Goal: Task Accomplishment & Management: Use online tool/utility

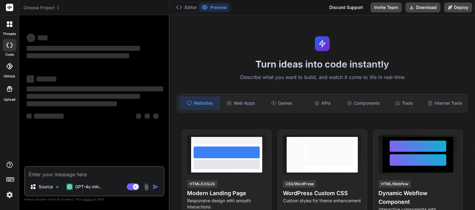
click at [56, 8] on span "Choose Project" at bounding box center [42, 8] width 37 height 6
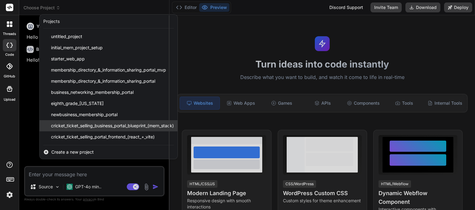
click at [103, 128] on span "cricket_ticket_selling_business_portal_blueprint_(mern_stack)" at bounding box center [112, 126] width 123 height 6
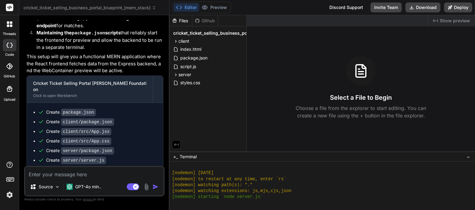
scroll to position [303, 0]
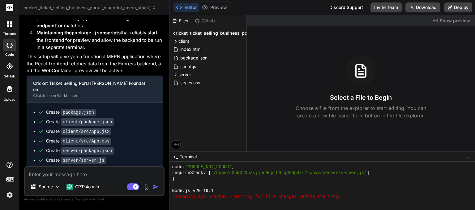
click at [12, 26] on icon at bounding box center [11, 25] width 2 height 2
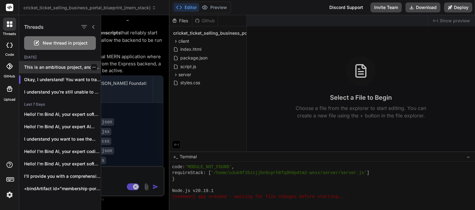
click at [78, 67] on p "This is an ambitious project, and I'm..." at bounding box center [62, 67] width 77 height 6
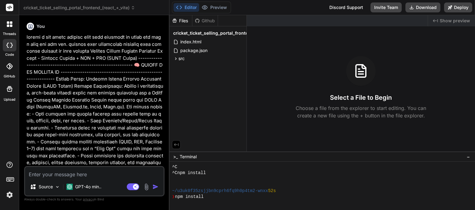
scroll to position [339, 0]
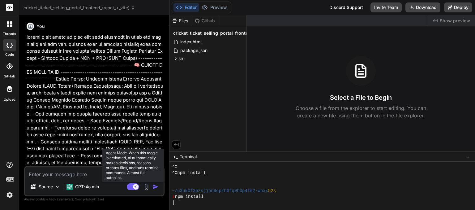
click at [132, 188] on rect at bounding box center [133, 186] width 12 height 7
type textarea "x"
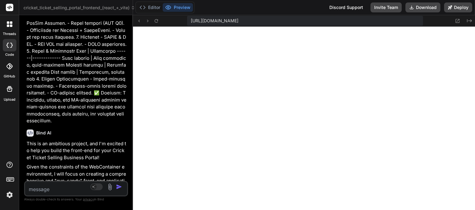
scroll to position [1389, 0]
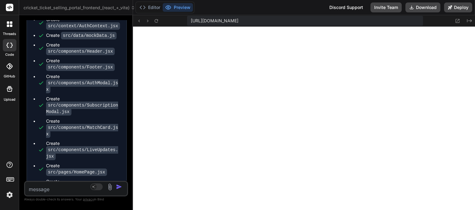
type textarea "x"
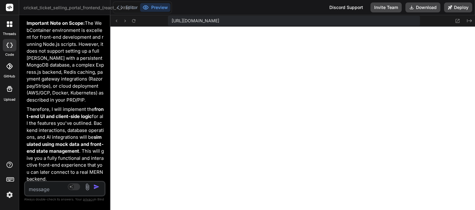
drag, startPoint x: 169, startPoint y: 128, endPoint x: 0, endPoint y: 132, distance: 169.4
click at [0, 132] on div "threads code GitHub Upload cricket_ticket_selling_portal_frontend_(react_+_vite…" at bounding box center [237, 105] width 475 height 210
drag, startPoint x: 470, startPoint y: 19, endPoint x: 473, endPoint y: 20, distance: 3.5
click at [469, 21] on icon "Created with Pixso." at bounding box center [469, 20] width 5 height 5
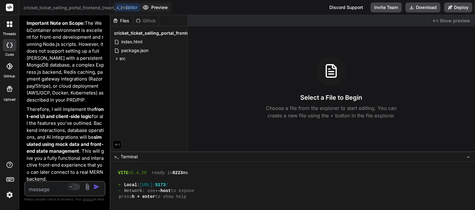
drag, startPoint x: 469, startPoint y: 21, endPoint x: 159, endPoint y: 6, distance: 310.2
click at [159, 6] on button "Preview" at bounding box center [155, 7] width 30 height 9
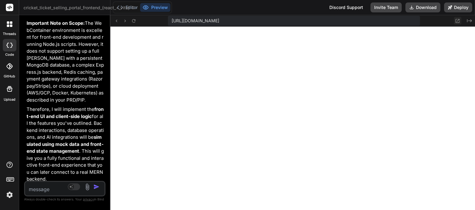
click at [457, 20] on icon at bounding box center [457, 20] width 5 height 5
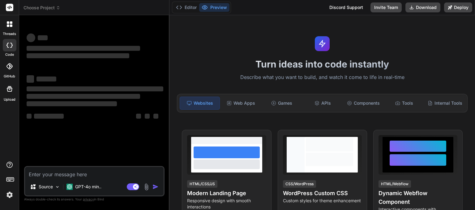
drag, startPoint x: 0, startPoint y: 0, endPoint x: 213, endPoint y: 4, distance: 213.0
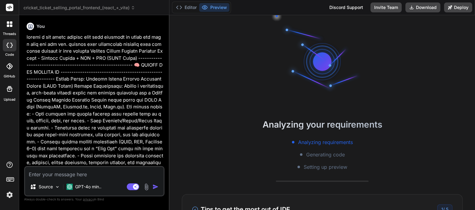
scroll to position [12, 0]
drag, startPoint x: 213, startPoint y: 4, endPoint x: 210, endPoint y: 6, distance: 3.7
click at [210, 6] on button "Preview" at bounding box center [214, 7] width 30 height 9
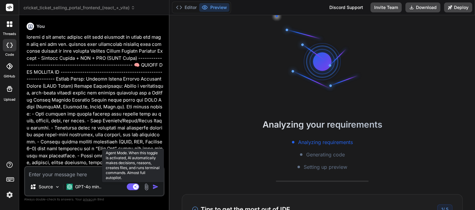
click at [131, 187] on rect at bounding box center [133, 186] width 12 height 7
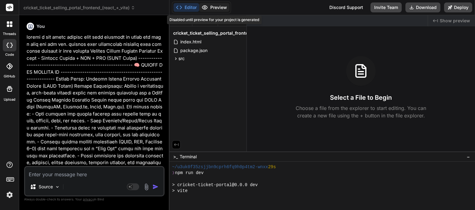
scroll to position [119, 0]
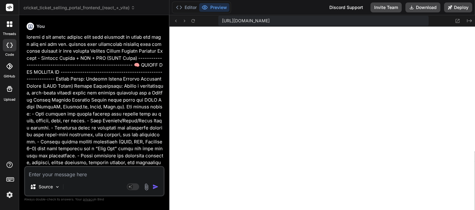
click at [426, 7] on button "Download" at bounding box center [423, 7] width 35 height 10
click at [453, 7] on button "Deploy" at bounding box center [459, 7] width 28 height 10
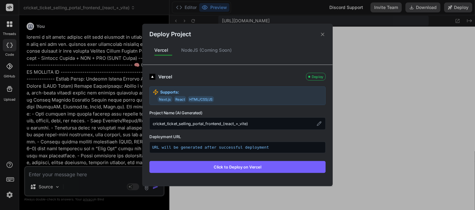
drag, startPoint x: 323, startPoint y: 31, endPoint x: 320, endPoint y: 34, distance: 4.4
click at [320, 34] on div "Deploy Project" at bounding box center [238, 31] width 190 height 15
click at [323, 35] on icon at bounding box center [322, 34] width 3 height 3
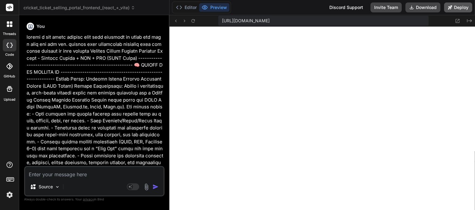
click at [460, 8] on button "Deploy" at bounding box center [459, 7] width 28 height 10
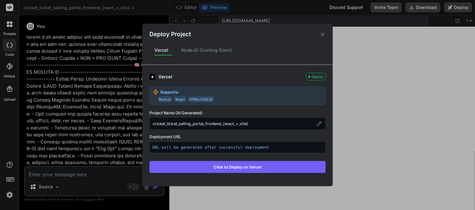
click at [229, 169] on button "Click to Deploy on Vercel" at bounding box center [238, 167] width 176 height 12
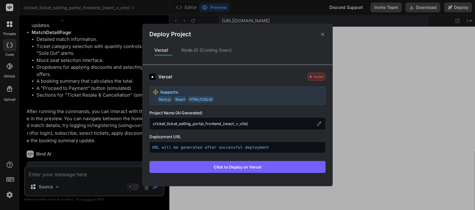
scroll to position [1306, 0]
click at [229, 169] on button "Click to Deploy on Vercel" at bounding box center [238, 167] width 176 height 12
click at [316, 78] on div "Failed" at bounding box center [317, 77] width 18 height 8
click at [423, 9] on div "Deploy Project Vercel NodeJS (Coming Soon) Vercel Failed Supports: Next.js Reac…" at bounding box center [237, 105] width 475 height 210
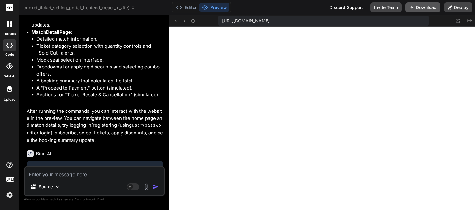
click at [423, 9] on button "Download" at bounding box center [423, 7] width 35 height 10
click at [191, 9] on button "Editor" at bounding box center [187, 7] width 26 height 9
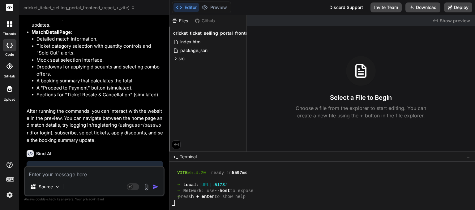
click at [209, 20] on div "Github" at bounding box center [205, 21] width 25 height 6
drag, startPoint x: 209, startPoint y: 20, endPoint x: 191, endPoint y: 19, distance: 18.0
click at [191, 19] on div "Files" at bounding box center [181, 21] width 23 height 6
click at [199, 18] on div "Github" at bounding box center [205, 21] width 25 height 6
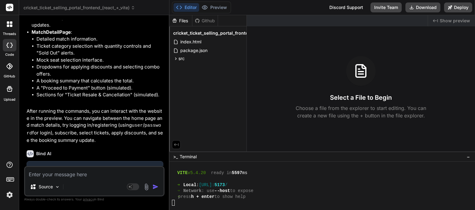
click at [176, 23] on icon at bounding box center [174, 20] width 5 height 5
click at [83, 175] on textarea at bounding box center [94, 172] width 139 height 11
type textarea "x"
type textarea "c"
type textarea "x"
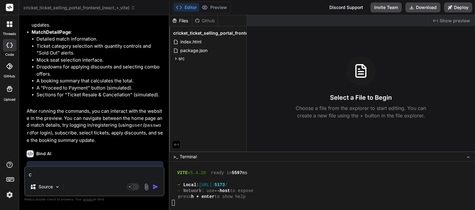
type textarea "ca"
type textarea "x"
type textarea "can"
type textarea "x"
type textarea "can"
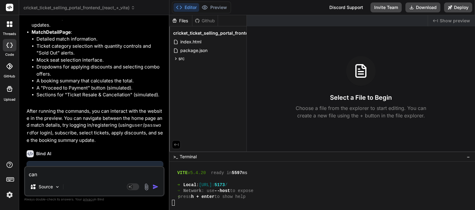
type textarea "x"
type textarea "can y"
type textarea "x"
type textarea "can yo"
type textarea "x"
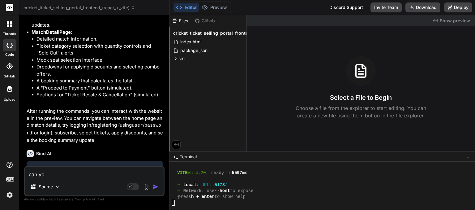
type textarea "can you"
type textarea "x"
type textarea "can you"
type textarea "x"
type textarea "can you e"
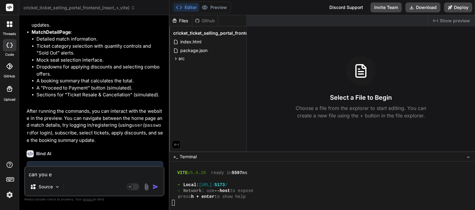
type textarea "x"
type textarea "can you ex"
type textarea "x"
type textarea "can you exp"
type textarea "x"
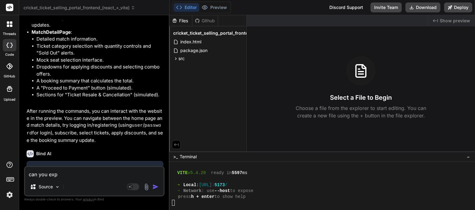
type textarea "can you expo"
type textarea "x"
type textarea "can you expor"
type textarea "x"
type textarea "can you export"
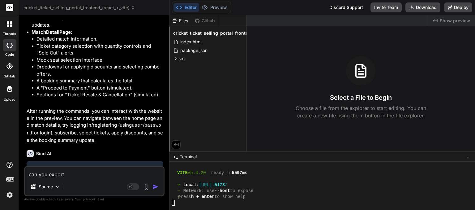
type textarea "x"
type textarea "can you export"
type textarea "x"
type textarea "can you export t"
type textarea "x"
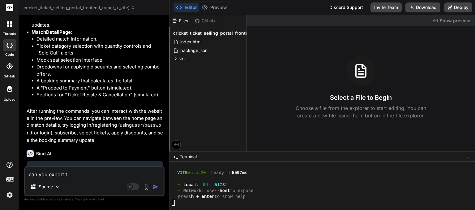
type textarea "can you export th"
type textarea "x"
type textarea "can you export the"
type textarea "x"
type textarea "can you export the"
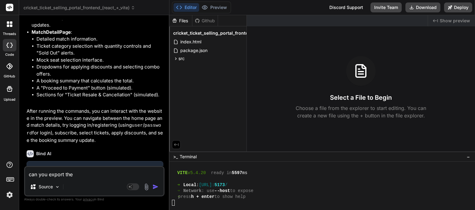
type textarea "x"
type textarea "can you export the f"
type textarea "x"
type textarea "can you export the fi"
type textarea "x"
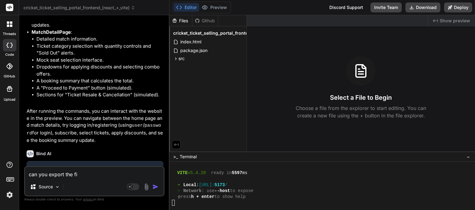
type textarea "can you export the fil"
type textarea "x"
type textarea "can you export the file"
type textarea "x"
type textarea "can you export the files"
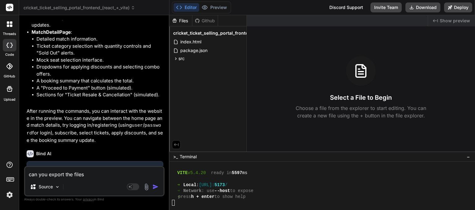
type textarea "x"
type textarea "can you export the files"
type textarea "x"
type textarea "can you export the files i"
type textarea "x"
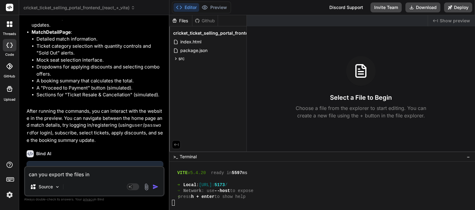
type textarea "can you export the files int"
type textarea "x"
type textarea "can you export the files into"
type textarea "x"
type textarea "can you export the files into"
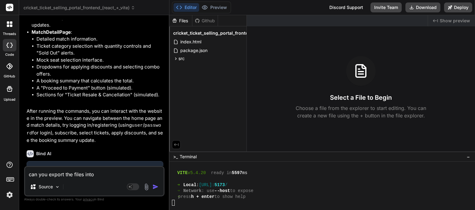
type textarea "x"
type textarea "can you export the files into f"
type textarea "x"
type textarea "can you export the files into fi"
type textarea "x"
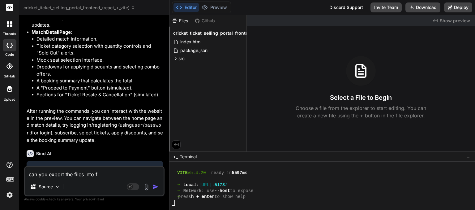
type textarea "can you export the files into fit"
type textarea "x"
type textarea "can you export the files into fi"
type textarea "x"
type textarea "can you export the files into f"
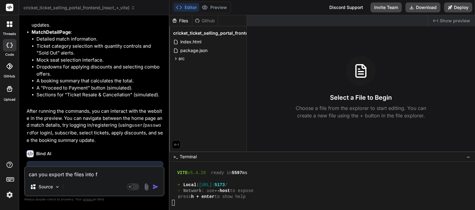
type textarea "x"
type textarea "can you export the files into"
type textarea "x"
type textarea "can you export the files into g"
type textarea "x"
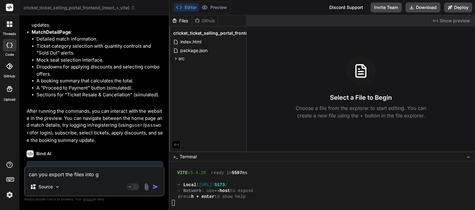
type textarea "can you export the files into gi"
type textarea "x"
type textarea "can you export the files into git"
type textarea "x"
type textarea "can you export the files into gith"
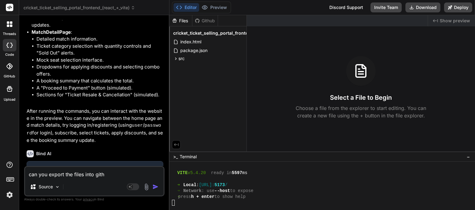
type textarea "x"
type textarea "can you export the files into githu"
type textarea "x"
type textarea "can you export the files into github"
type textarea "x"
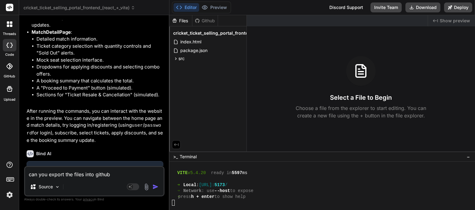
type textarea "can you export the files into github"
type textarea "x"
type textarea "can you export the files into github b"
type textarea "x"
type textarea "can you export the files into github bu"
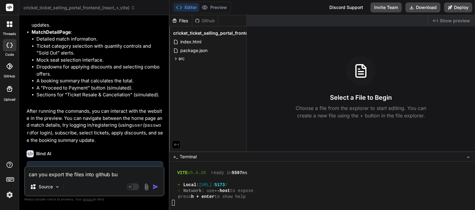
type textarea "x"
type textarea "can you export the files into github but"
type textarea "x"
type textarea "can you export the files into github butt"
type textarea "x"
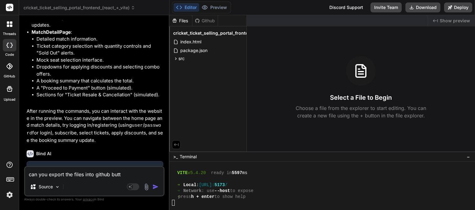
type textarea "can you export the files into github butto"
type textarea "x"
type textarea "can you export the files into github button"
type textarea "x"
type textarea "can you export the files into github button"
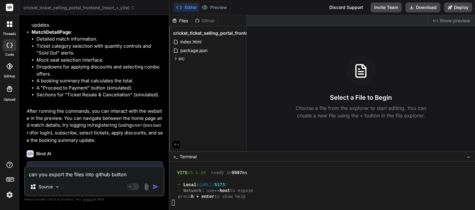
type textarea "x"
type textarea "can you export the files into github button o"
type textarea "x"
type textarea "can you export the files into github button on"
type textarea "x"
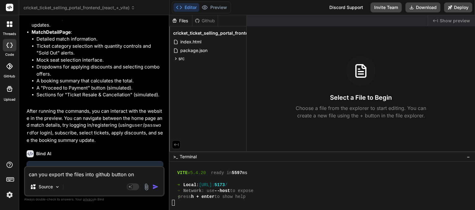
type textarea "can you export the files into github button on"
type textarea "x"
type textarea "can you export the files into github button on"
type textarea "x"
type textarea "can you export the files into github button o"
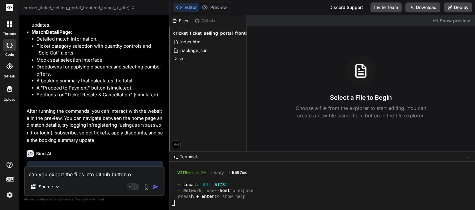
type textarea "x"
type textarea "can you export the files into github button"
type textarea "x"
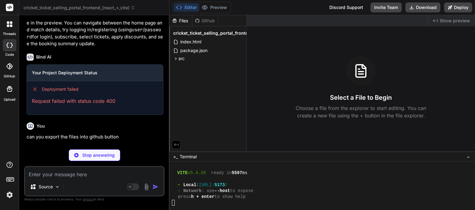
scroll to position [1396, 0]
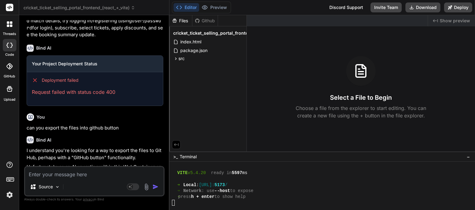
click at [109, 150] on p "I understand you're looking for a way to export the files to GitHub, perhaps wi…" at bounding box center [95, 154] width 137 height 14
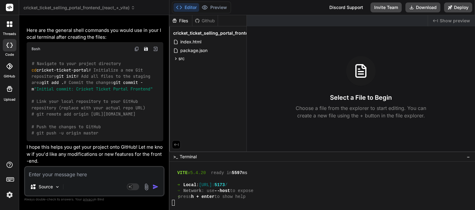
scroll to position [1720, 0]
click at [61, 180] on div "Source Agent Mode. When this toggle is activated, AI automatically makes decisi…" at bounding box center [94, 181] width 141 height 30
click at [49, 172] on textarea at bounding box center [94, 172] width 139 height 11
type textarea "x"
type textarea "g"
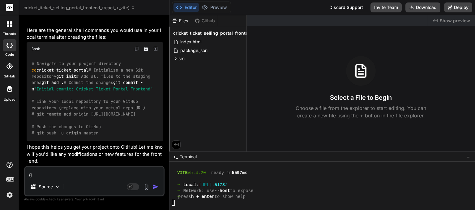
type textarea "x"
type textarea "gi"
type textarea "x"
type textarea "git"
type textarea "x"
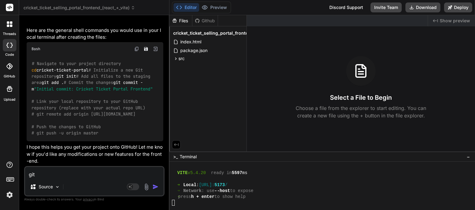
type textarea "git"
type textarea "x"
type textarea "git i"
type textarea "x"
type textarea "git in"
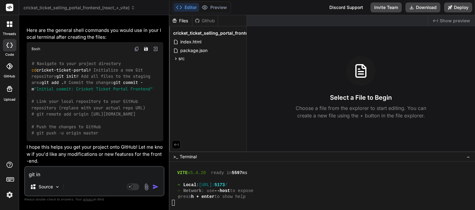
type textarea "x"
type textarea "git ini"
type textarea "x"
type textarea "git init"
type textarea "x"
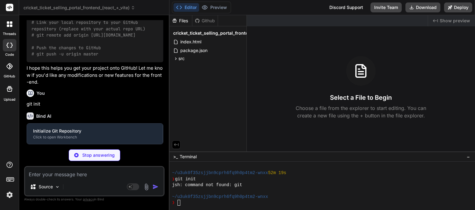
scroll to position [172, 0]
type textarea "x"
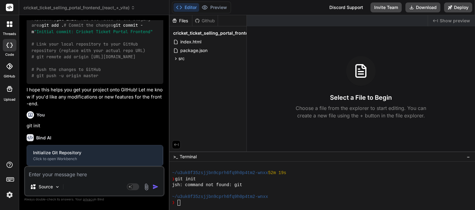
click at [103, 63] on div "# Navigate to your project directory cd cricket-ticket-portal # Initialize a ne…" at bounding box center [95, 41] width 137 height 86
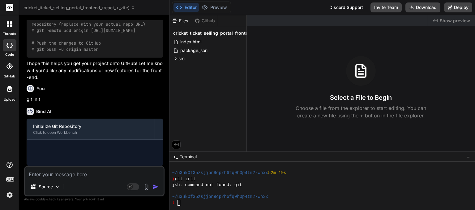
click at [103, 58] on div "# Navigate to your project directory cd cricket-ticket-portal # Initialize a ne…" at bounding box center [95, 15] width 137 height 86
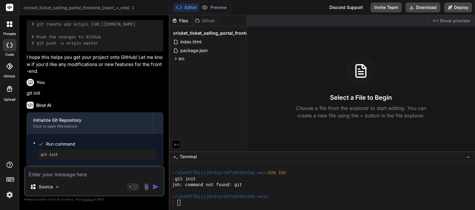
click at [101, 27] on span "# git remote add origin [URL][DOMAIN_NAME]" at bounding box center [84, 25] width 104 height 6
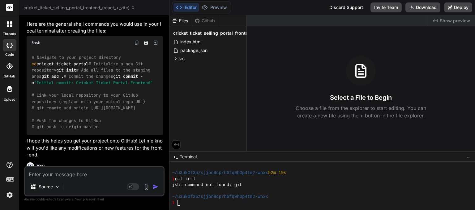
scroll to position [1673, 0]
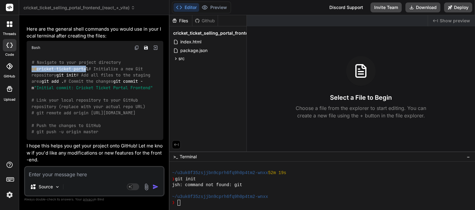
drag, startPoint x: 31, startPoint y: 62, endPoint x: 88, endPoint y: 63, distance: 56.3
click at [88, 63] on code "# Navigate to your project directory cd cricket-ticket-portal # Initialize a ne…" at bounding box center [92, 97] width 121 height 76
click at [9, 65] on icon at bounding box center [9, 66] width 6 height 6
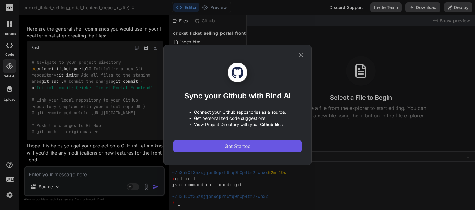
drag, startPoint x: 240, startPoint y: 149, endPoint x: 224, endPoint y: 147, distance: 15.9
click at [225, 147] on span "Get Started" at bounding box center [238, 145] width 26 height 7
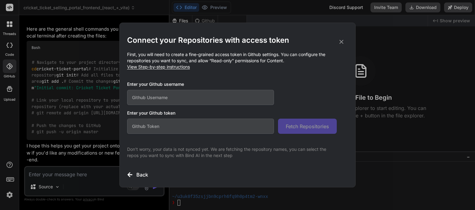
click at [154, 96] on input "text" at bounding box center [200, 97] width 147 height 15
paste input "madhavikond674-dotcom"
click at [154, 96] on input "madhavikond674-dotcom" at bounding box center [200, 97] width 147 height 15
type input "madhavikond674-dotcom"
click at [207, 127] on input "text" at bounding box center [200, 126] width 147 height 15
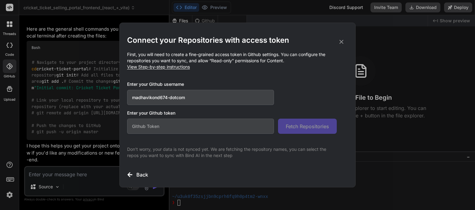
click at [149, 125] on input "text" at bounding box center [200, 126] width 147 height 15
paste input "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"
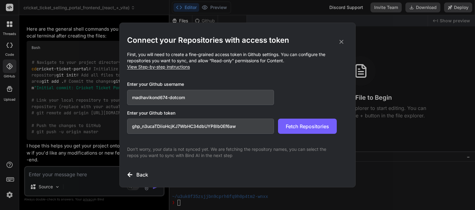
click at [165, 123] on input "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" at bounding box center [200, 126] width 147 height 15
type input "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"
click at [295, 129] on span "Fetch Repositories" at bounding box center [307, 126] width 43 height 7
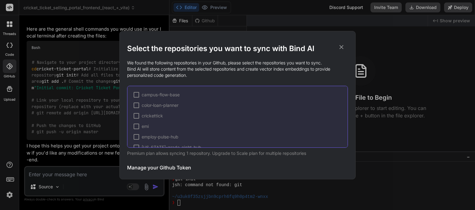
click at [139, 114] on div at bounding box center [137, 116] width 6 height 6
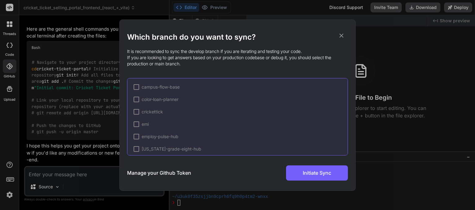
click at [137, 111] on div at bounding box center [137, 112] width 6 height 6
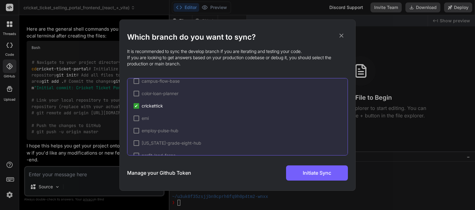
scroll to position [0, 0]
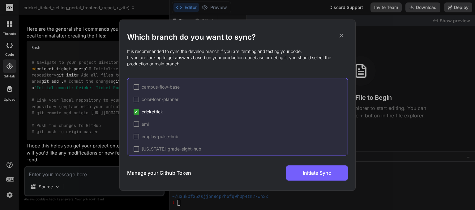
click at [136, 112] on span "✔" at bounding box center [137, 112] width 4 height 6
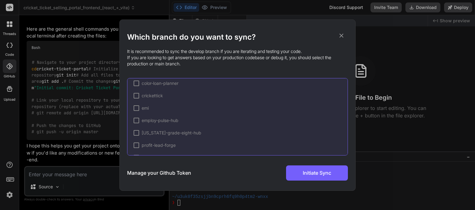
scroll to position [29, 0]
click at [172, 175] on h3 "Manage your Github Token" at bounding box center [159, 172] width 64 height 7
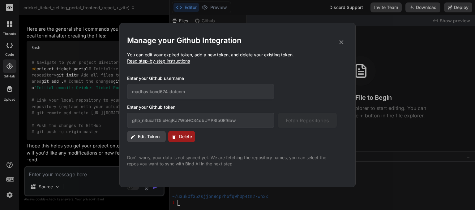
click at [148, 137] on span "Edit Token" at bounding box center [149, 136] width 22 height 6
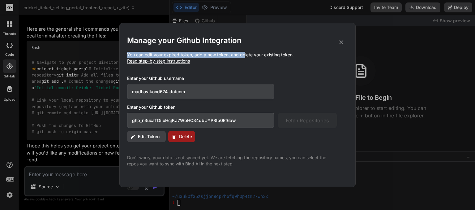
drag, startPoint x: 260, startPoint y: 28, endPoint x: 244, endPoint y: 48, distance: 25.1
click at [244, 48] on div "Manage your Github Integration You can edit your expired token, add a new token…" at bounding box center [237, 104] width 221 height 163
click at [344, 41] on icon at bounding box center [341, 42] width 7 height 7
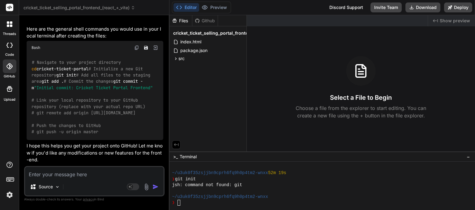
click at [9, 74] on label "GitHub" at bounding box center [9, 76] width 11 height 5
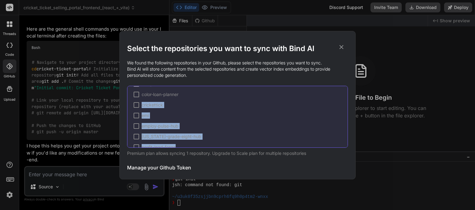
drag, startPoint x: 345, startPoint y: 102, endPoint x: 354, endPoint y: 141, distance: 39.9
click at [354, 141] on div "Select the repositories you want to sync with Bind AI We found the following re…" at bounding box center [237, 105] width 236 height 148
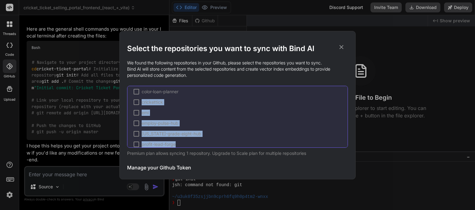
click at [276, 128] on div "campus-flow-base color-loan-planner crickettick emi employ-pulse-hub [US_STATE]…" at bounding box center [237, 117] width 221 height 62
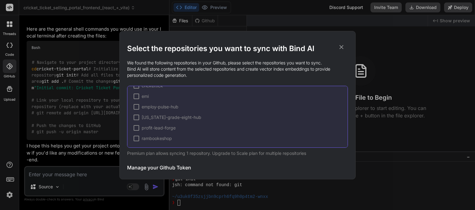
scroll to position [0, 0]
click at [137, 115] on div at bounding box center [137, 116] width 6 height 6
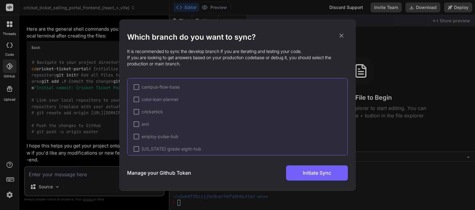
click at [135, 112] on div at bounding box center [137, 112] width 6 height 6
click at [341, 36] on icon at bounding box center [342, 35] width 4 height 4
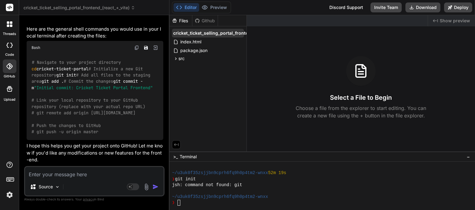
click at [211, 34] on span "cricket_ticket_selling_portal_frontend_(react_+_vite)" at bounding box center [228, 33] width 111 height 6
click at [206, 21] on div "Github" at bounding box center [205, 21] width 25 height 6
click at [205, 34] on span "cricket_ticket_selling_portal_frontend_(react_+_vite)" at bounding box center [228, 33] width 111 height 6
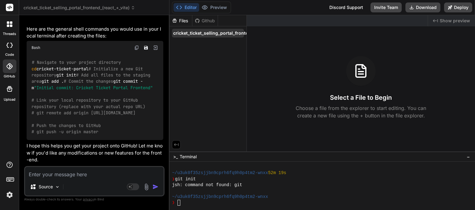
click at [206, 33] on span "cricket_ticket_selling_portal_frontend_(react_+_vite)" at bounding box center [228, 33] width 111 height 6
click at [465, 5] on button "Deploy" at bounding box center [459, 7] width 28 height 10
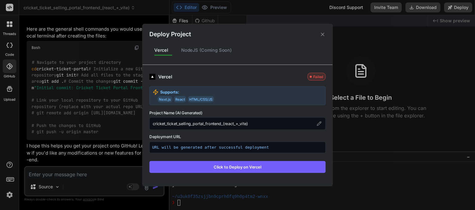
click at [264, 165] on button "Click to Deploy on Vercel" at bounding box center [238, 167] width 176 height 12
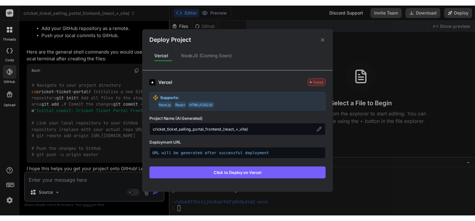
scroll to position [1673, 0]
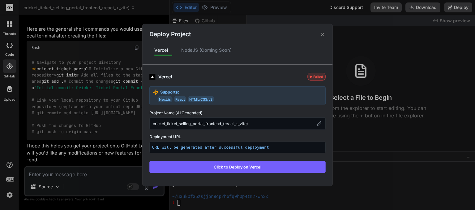
click at [321, 32] on icon at bounding box center [323, 34] width 6 height 6
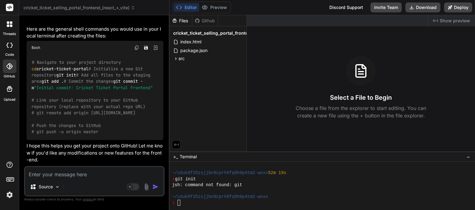
drag, startPoint x: 213, startPoint y: 21, endPoint x: 7, endPoint y: 73, distance: 211.9
click at [7, 73] on div at bounding box center [10, 66] width 14 height 14
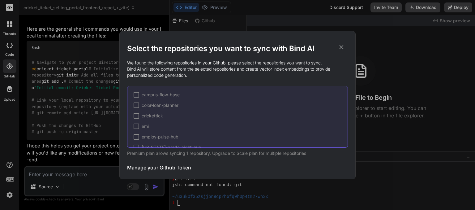
drag, startPoint x: 136, startPoint y: 94, endPoint x: 269, endPoint y: 119, distance: 135.6
drag, startPoint x: 269, startPoint y: 119, endPoint x: 135, endPoint y: 93, distance: 136.4
drag, startPoint x: 135, startPoint y: 93, endPoint x: 129, endPoint y: 129, distance: 37.4
drag, startPoint x: 129, startPoint y: 129, endPoint x: 137, endPoint y: 135, distance: 10.3
click at [137, 135] on div at bounding box center [137, 137] width 6 height 6
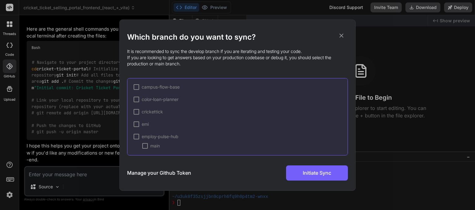
drag, startPoint x: 141, startPoint y: 137, endPoint x: 341, endPoint y: 35, distance: 224.0
click at [341, 35] on icon at bounding box center [341, 35] width 7 height 7
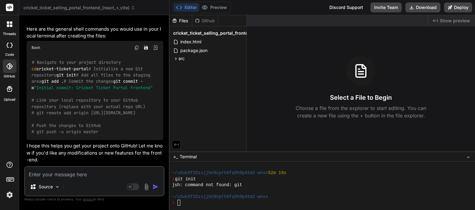
click at [8, 50] on div at bounding box center [10, 45] width 14 height 12
drag, startPoint x: 207, startPoint y: 5, endPoint x: 189, endPoint y: 5, distance: 18.6
click at [188, 5] on button "Editor" at bounding box center [187, 7] width 26 height 9
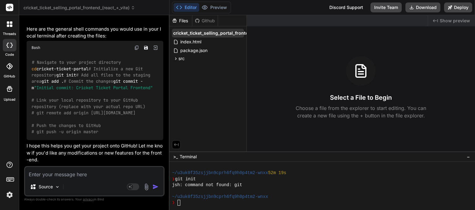
click at [207, 33] on span "cricket_ticket_selling_portal_frontend_(react_+_vite)" at bounding box center [228, 33] width 111 height 6
drag, startPoint x: 207, startPoint y: 33, endPoint x: 8, endPoint y: 71, distance: 202.2
click at [8, 71] on div at bounding box center [10, 66] width 14 height 14
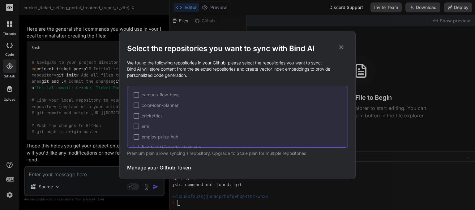
click at [138, 115] on div at bounding box center [137, 116] width 6 height 6
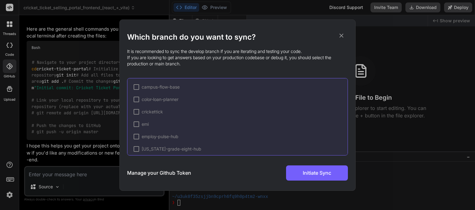
click at [135, 112] on div at bounding box center [137, 112] width 6 height 6
click at [341, 36] on icon at bounding box center [342, 35] width 4 height 4
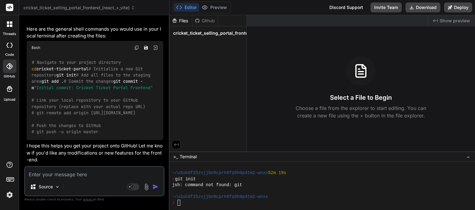
click at [10, 67] on icon at bounding box center [10, 66] width 6 height 6
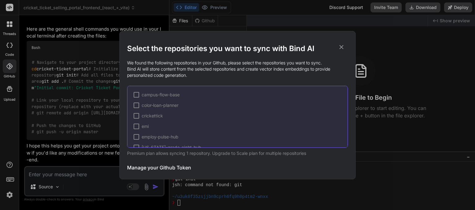
drag, startPoint x: 342, startPoint y: 49, endPoint x: 344, endPoint y: 46, distance: 3.6
click at [344, 46] on icon at bounding box center [341, 47] width 7 height 7
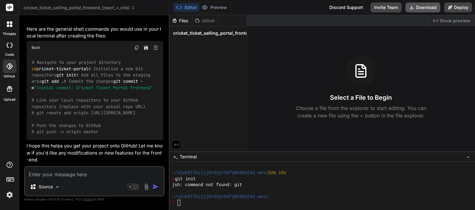
click at [427, 5] on button "Download" at bounding box center [423, 7] width 35 height 10
click at [372, 26] on div at bounding box center [337, 20] width 181 height 11
drag, startPoint x: 12, startPoint y: 190, endPoint x: 361, endPoint y: 71, distance: 368.8
click at [361, 72] on icon at bounding box center [361, 72] width 5 height 0
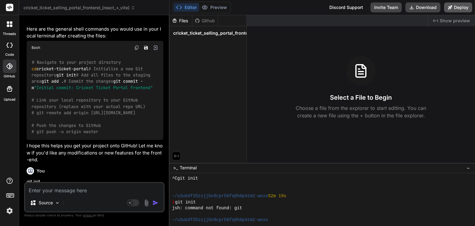
scroll to position [160, 0]
click at [11, 3] on div at bounding box center [9, 7] width 19 height 15
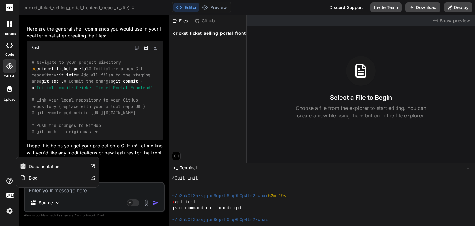
click at [37, 165] on label "Documentation" at bounding box center [44, 166] width 31 height 6
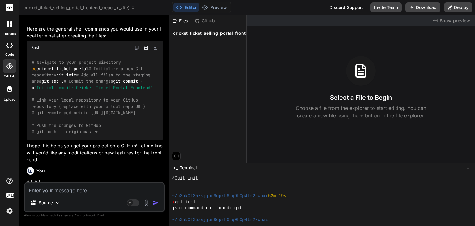
click at [12, 196] on icon at bounding box center [10, 195] width 9 height 9
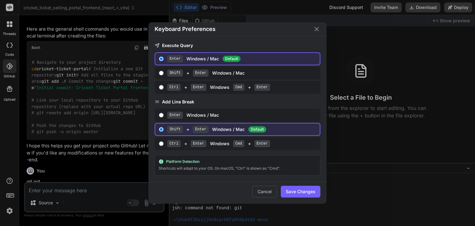
click at [9, 96] on div "Keyboard Preferences Execute Query Enter Windows / Mac Default Shift + Enter Wi…" at bounding box center [237, 113] width 475 height 226
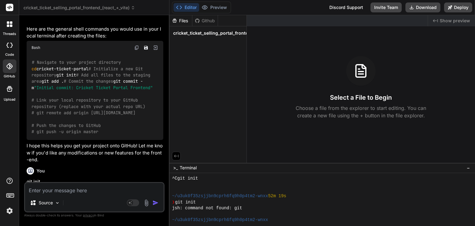
click at [8, 87] on icon at bounding box center [10, 89] width 6 height 6
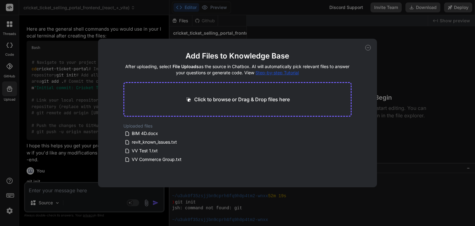
click at [9, 67] on div "Add Files to Knowledge Base After uploading, select File Uploads as the source …" at bounding box center [237, 113] width 475 height 226
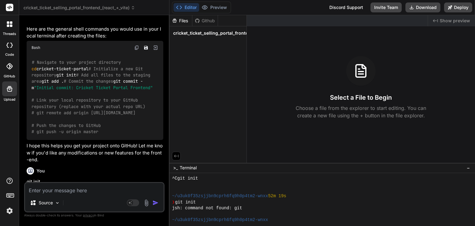
click at [7, 51] on div "code" at bounding box center [9, 47] width 19 height 21
click at [10, 24] on icon at bounding box center [10, 24] width 6 height 6
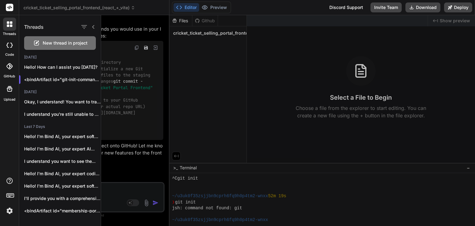
click at [184, 76] on div at bounding box center [288, 120] width 374 height 211
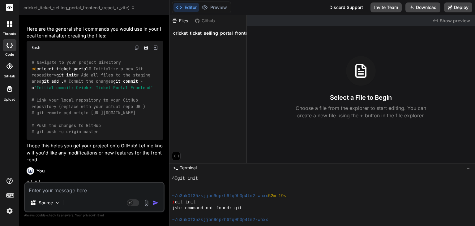
drag, startPoint x: 31, startPoint y: 61, endPoint x: 96, endPoint y: 58, distance: 65.4
click at [96, 58] on div "# Navigate to your project directory cd cricket-ticket-portal # Initialize a ne…" at bounding box center [95, 97] width 137 height 86
copy code "cd cricket-ticket-portal"
click at [426, 7] on button "Download" at bounding box center [423, 7] width 35 height 10
click at [110, 189] on textarea at bounding box center [94, 188] width 139 height 11
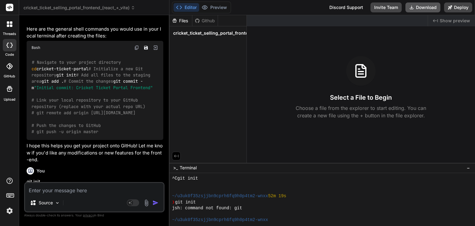
drag, startPoint x: 417, startPoint y: 8, endPoint x: 427, endPoint y: 6, distance: 11.0
click at [427, 6] on button "Download" at bounding box center [423, 7] width 35 height 10
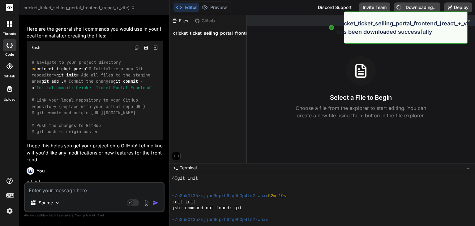
type textarea "x"
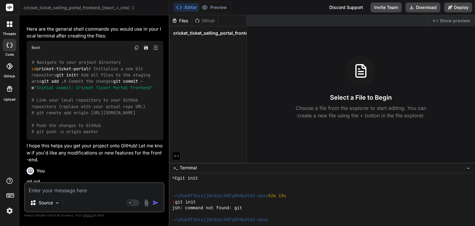
click at [7, 66] on icon at bounding box center [10, 66] width 6 height 6
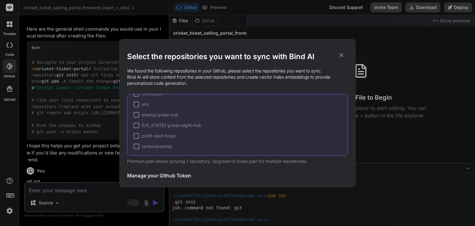
scroll to position [0, 0]
click at [137, 135] on div at bounding box center [137, 135] width 6 height 6
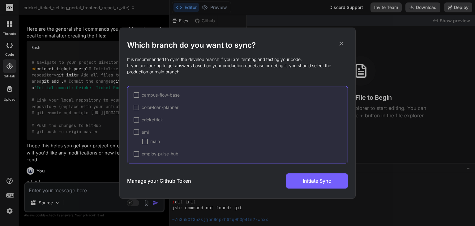
click at [137, 135] on div "emi main" at bounding box center [241, 136] width 214 height 15
click at [144, 140] on div at bounding box center [145, 142] width 6 height 6
click at [314, 181] on span "Initiate Sync" at bounding box center [317, 180] width 28 height 7
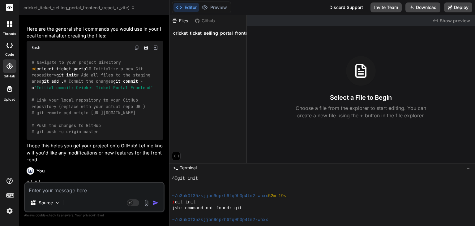
click at [8, 72] on div at bounding box center [10, 66] width 14 height 14
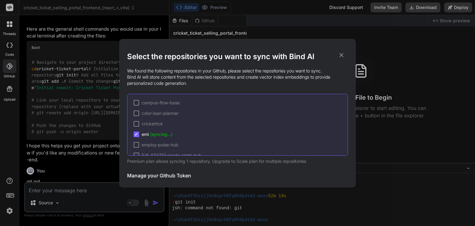
click at [135, 125] on div at bounding box center [137, 124] width 6 height 6
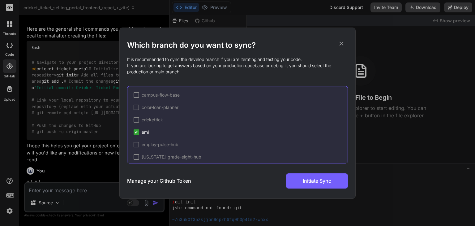
click at [137, 133] on span "✔" at bounding box center [137, 132] width 4 height 6
click at [137, 119] on div at bounding box center [137, 120] width 6 height 6
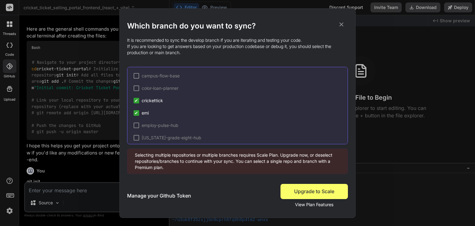
click at [136, 115] on span "✔" at bounding box center [137, 113] width 4 height 6
click at [137, 114] on span "✔" at bounding box center [137, 113] width 4 height 6
click at [264, 132] on div "campus-flow-base color-loan-planner ✔ crickettick ✔ emi employ-pulse-hub [US_ST…" at bounding box center [237, 105] width 221 height 77
click at [135, 113] on span "✔" at bounding box center [137, 113] width 4 height 6
drag, startPoint x: 136, startPoint y: 102, endPoint x: 134, endPoint y: 97, distance: 5.2
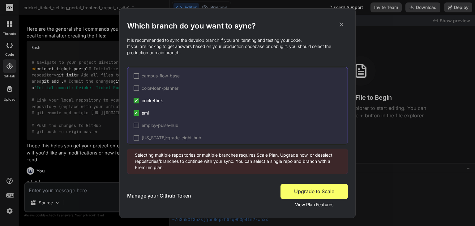
click at [134, 97] on div "campus-flow-base color-loan-planner ✔ crickettick ✔ emi employ-pulse-hub [US_ST…" at bounding box center [237, 105] width 221 height 77
click at [136, 114] on span "✔" at bounding box center [137, 113] width 4 height 6
click at [302, 203] on span "View Plan Features" at bounding box center [314, 205] width 38 height 6
click at [301, 201] on div "Upgrade to Scale View Plan Features" at bounding box center [314, 196] width 67 height 24
click at [345, 20] on div "Which branch do you want to sync? It is recommended to sync the develop branch …" at bounding box center [237, 113] width 221 height 209
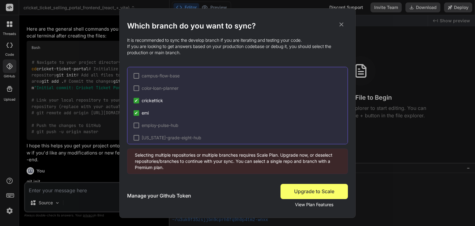
click at [343, 23] on icon at bounding box center [342, 24] width 4 height 4
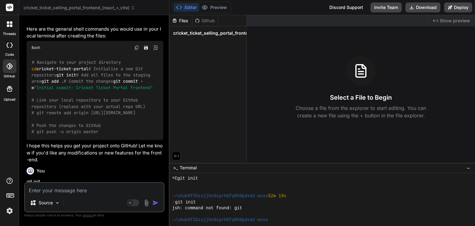
click at [81, 7] on span "cricket_ticket_selling_portal_frontend_(react_+_vite)" at bounding box center [80, 8] width 112 height 6
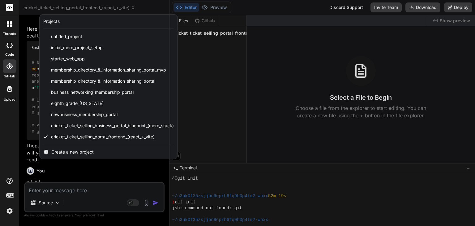
drag, startPoint x: 133, startPoint y: 7, endPoint x: 29, endPoint y: 9, distance: 104.3
click at [29, 9] on div at bounding box center [237, 113] width 475 height 226
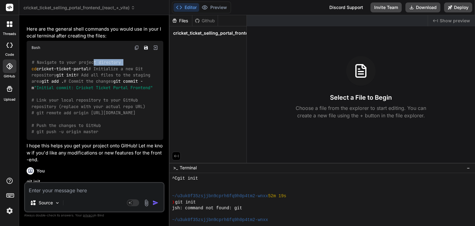
drag, startPoint x: 32, startPoint y: 60, endPoint x: 95, endPoint y: 57, distance: 63.5
click at [95, 59] on code "# Navigate to your project directory cd cricket-ticket-portal # Initialize a ne…" at bounding box center [92, 97] width 121 height 76
click at [7, 25] on icon at bounding box center [8, 25] width 2 height 2
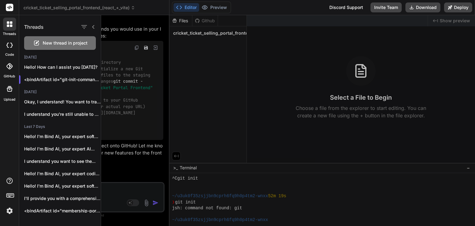
click at [287, 63] on div at bounding box center [288, 120] width 374 height 211
